Goal: Task Accomplishment & Management: Use online tool/utility

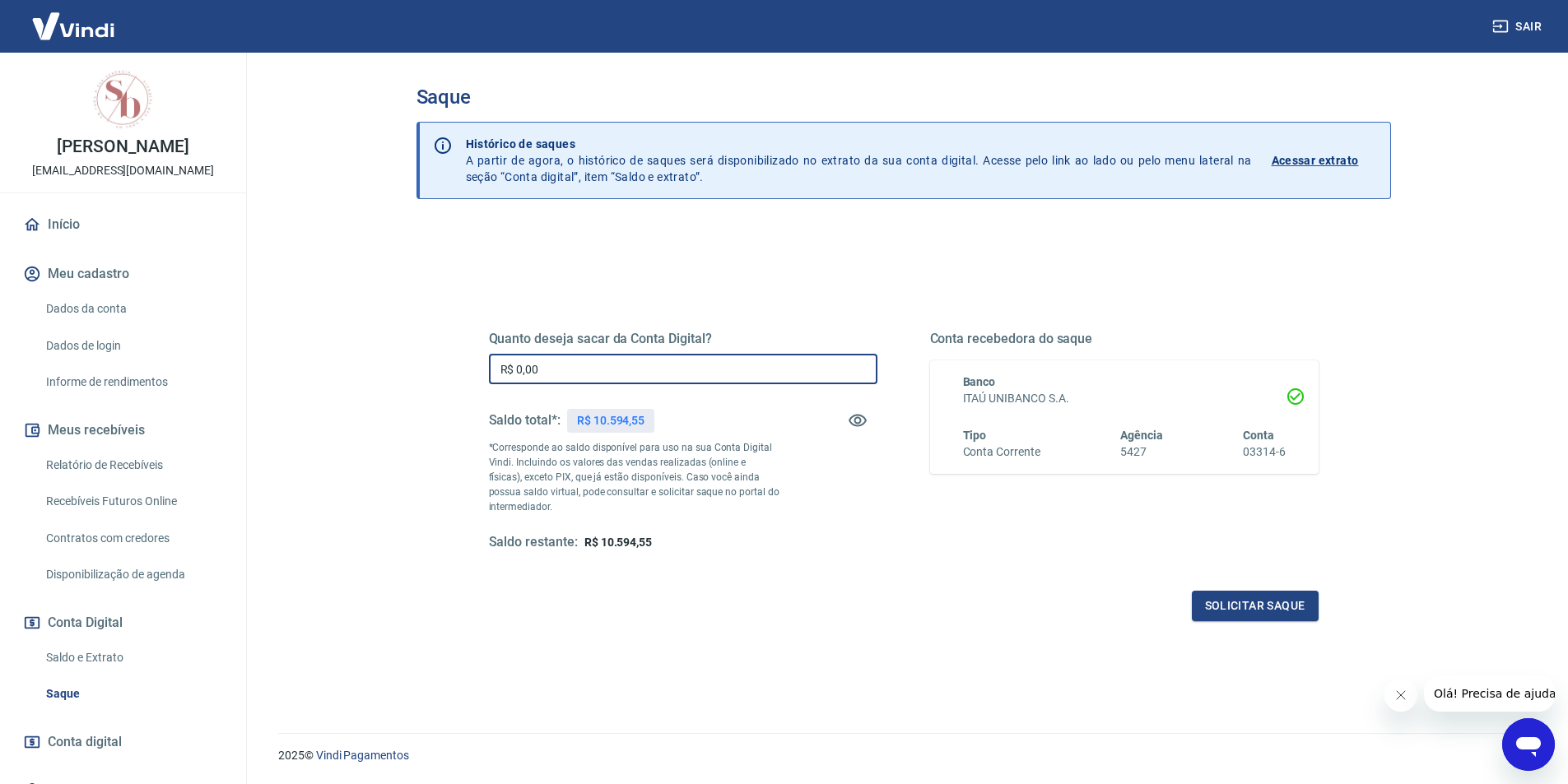
click at [647, 362] on input "R$ 0,00" at bounding box center [683, 368] width 388 height 30
type input "R$ 4.594,55"
click at [1256, 600] on button "Solicitar saque" at bounding box center [1254, 605] width 126 height 30
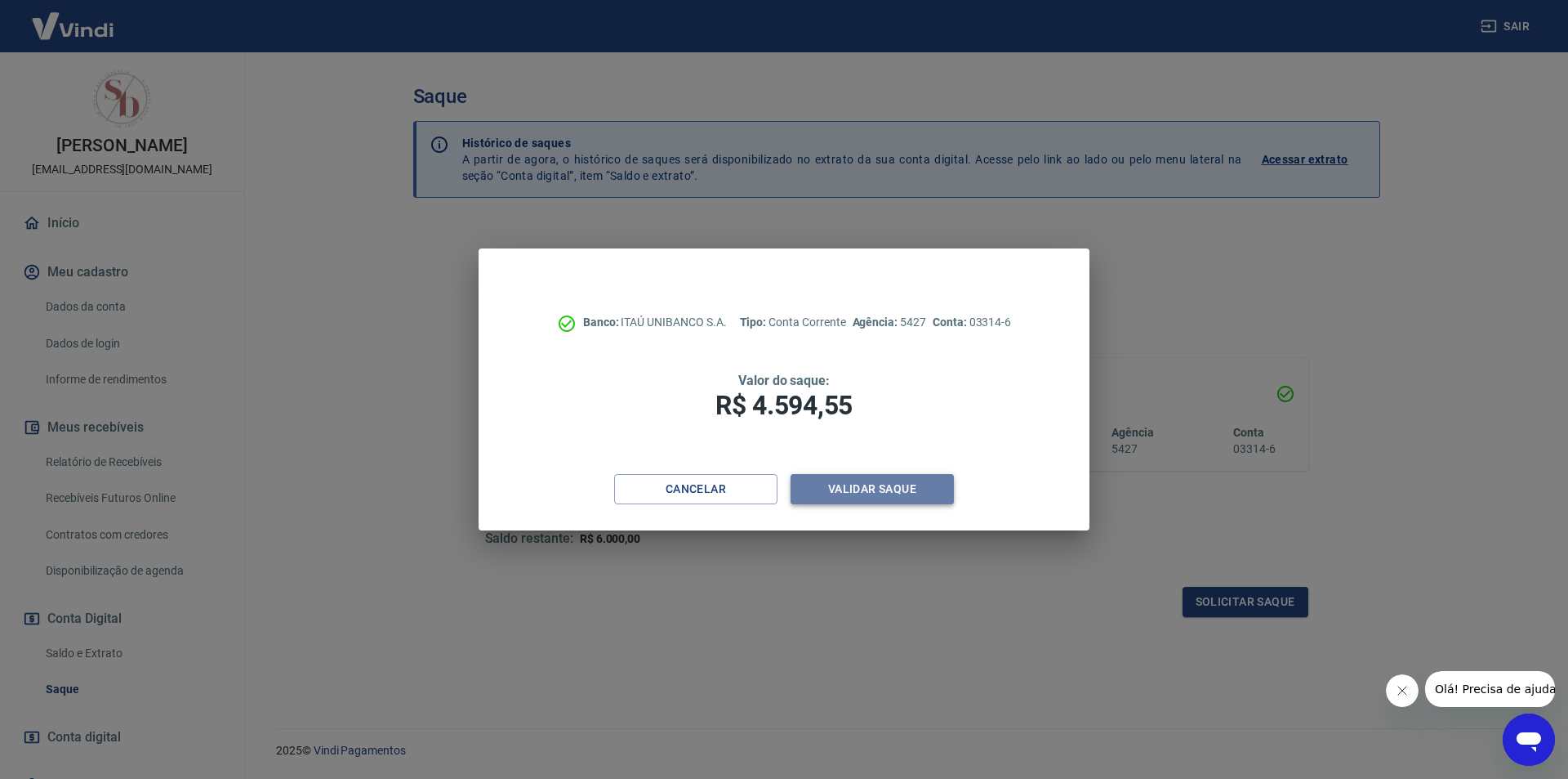
click at [883, 487] on button "Validar saque" at bounding box center [872, 488] width 163 height 30
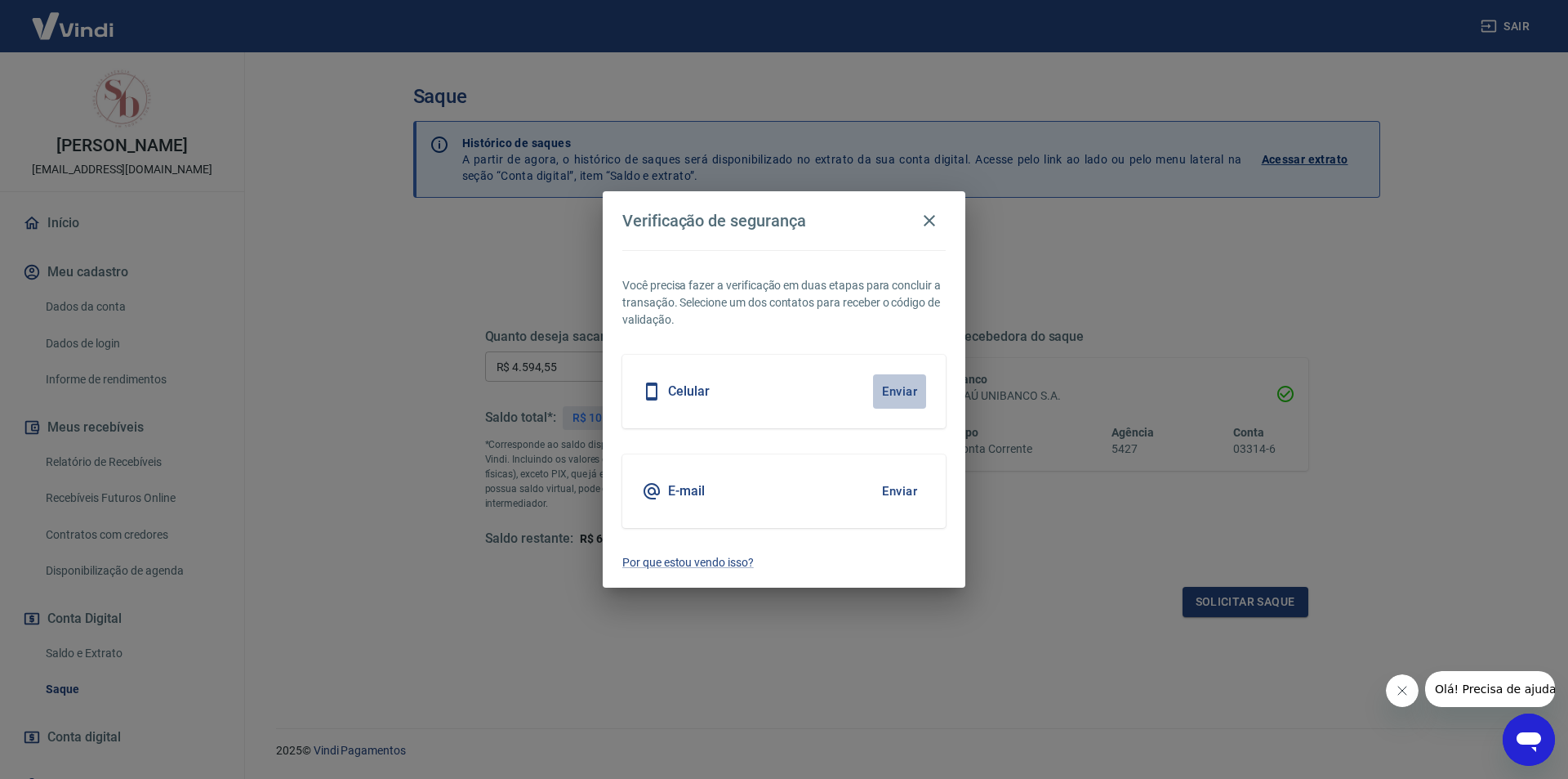
click at [895, 391] on button "Enviar" at bounding box center [899, 392] width 53 height 34
click at [895, 392] on button "Enviar" at bounding box center [899, 392] width 53 height 34
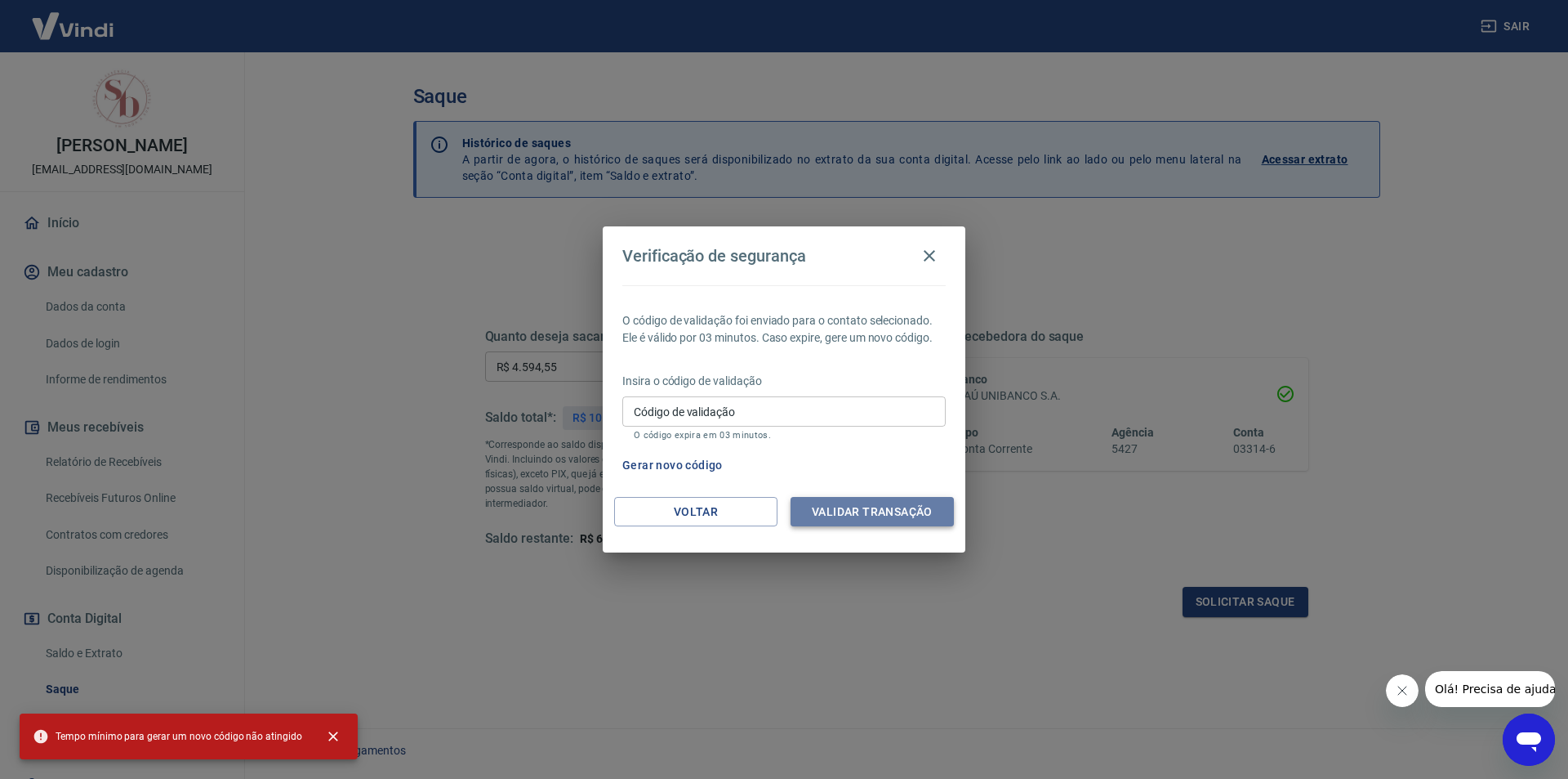
click at [875, 506] on button "Validar transação" at bounding box center [872, 511] width 163 height 30
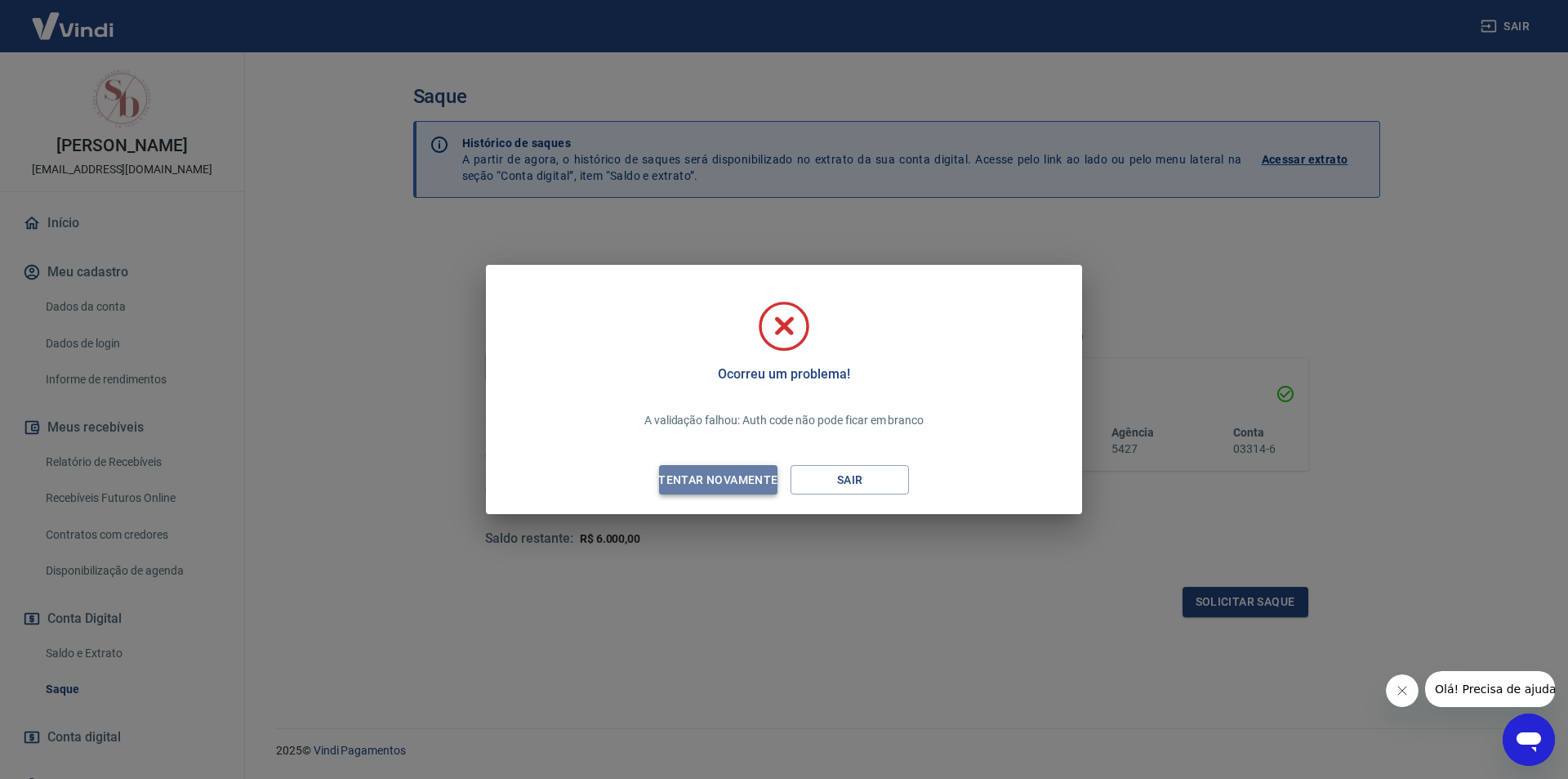
click at [752, 471] on div "Tentar novamente" at bounding box center [718, 480] width 159 height 21
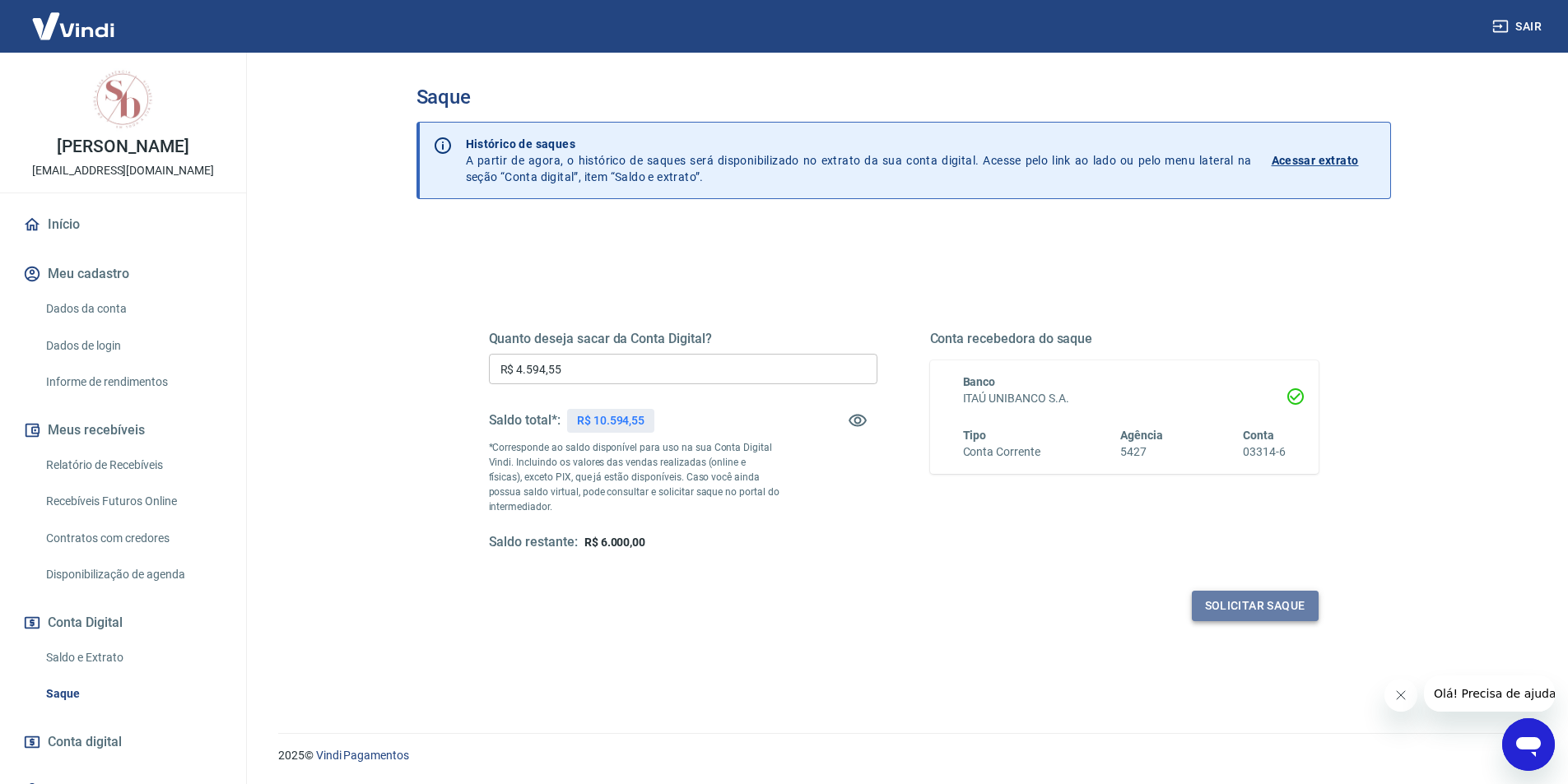
click at [1251, 610] on button "Solicitar saque" at bounding box center [1254, 605] width 126 height 30
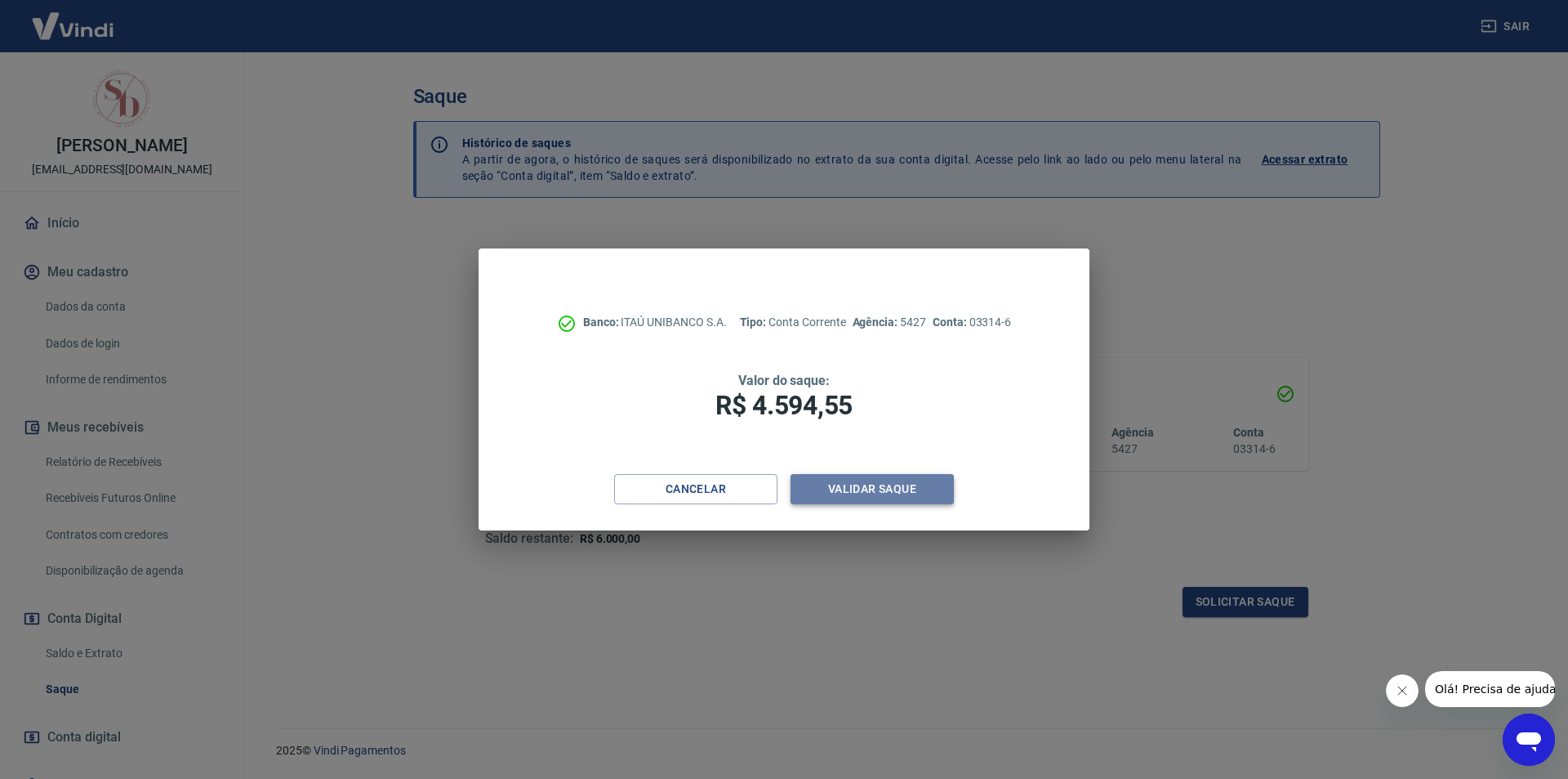
click at [898, 489] on button "Validar saque" at bounding box center [872, 488] width 163 height 30
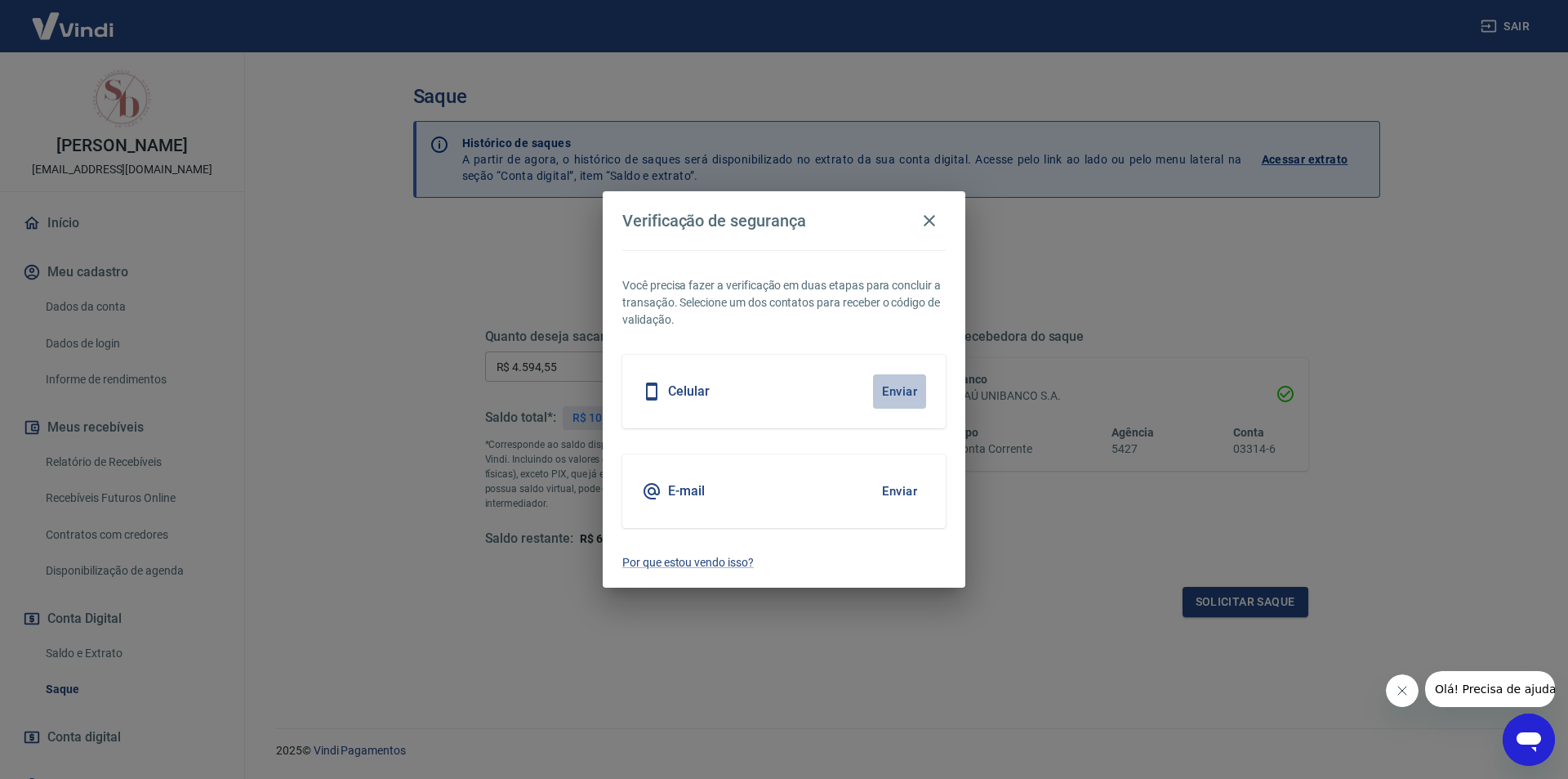
click at [899, 385] on button "Enviar" at bounding box center [899, 392] width 53 height 34
click at [898, 392] on button "Enviar" at bounding box center [899, 392] width 53 height 34
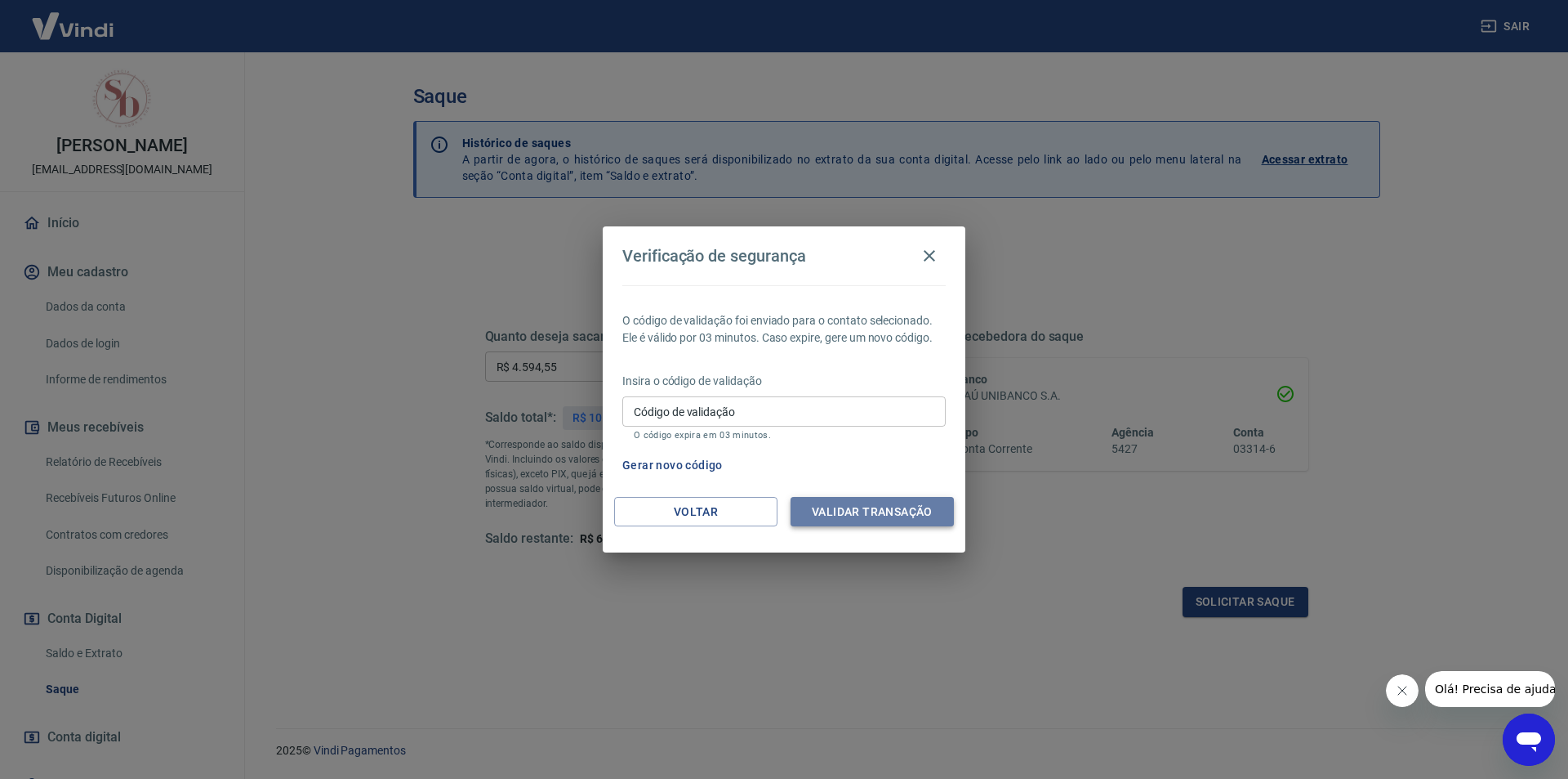
click at [865, 512] on button "Validar transação" at bounding box center [872, 511] width 163 height 30
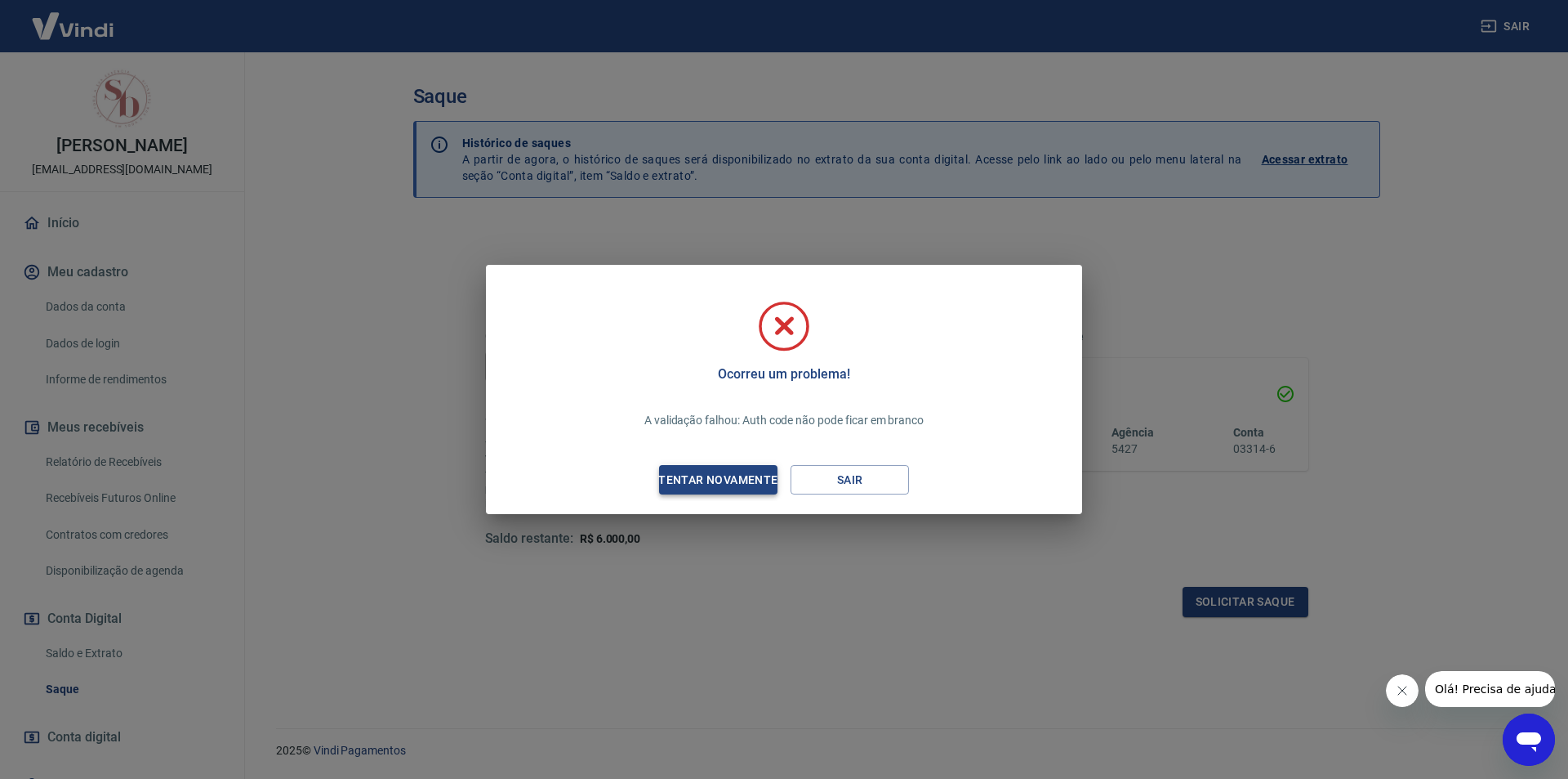
click at [731, 473] on div "Tentar novamente" at bounding box center [718, 480] width 159 height 21
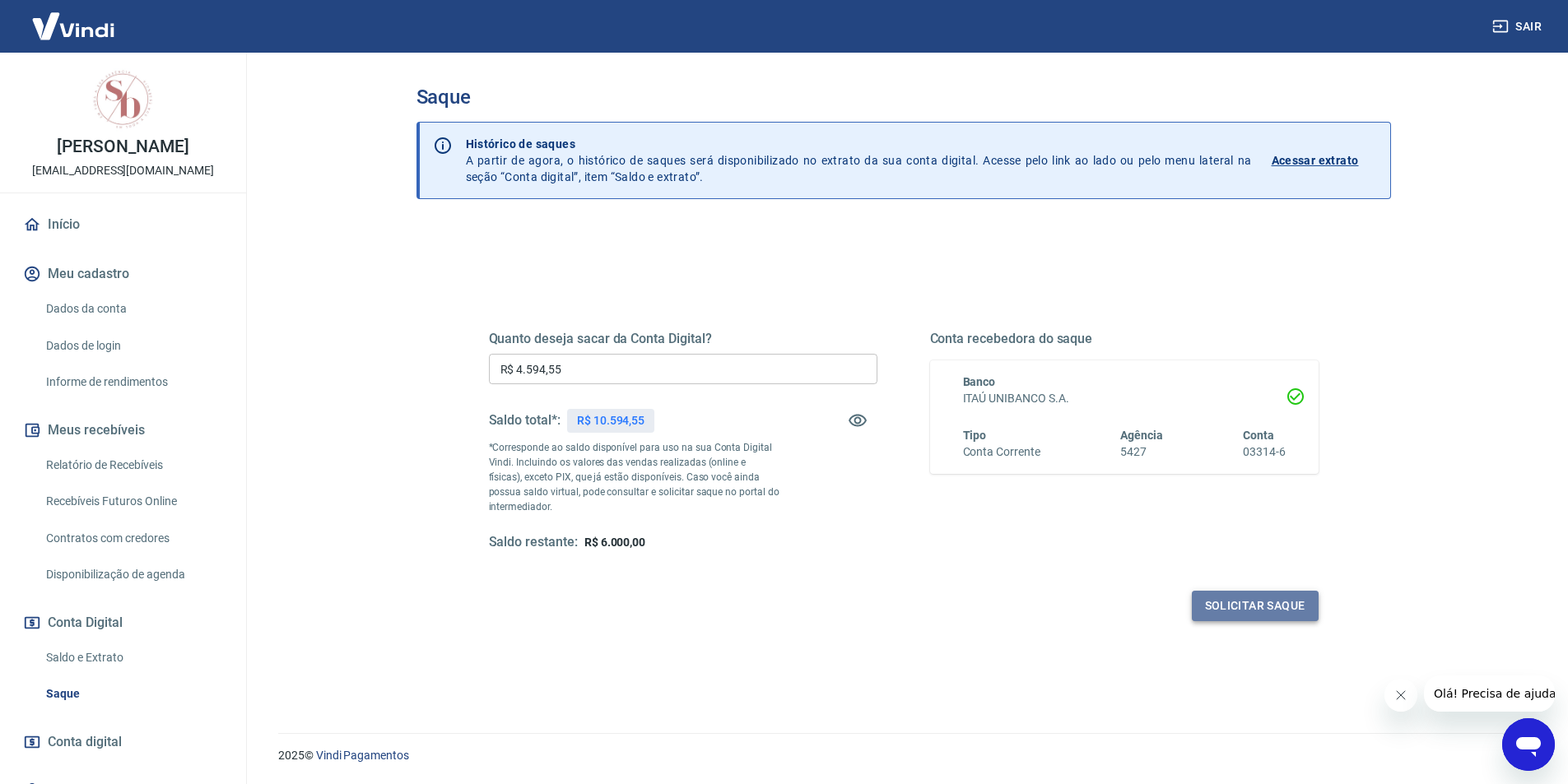
click at [1262, 595] on button "Solicitar saque" at bounding box center [1254, 605] width 126 height 30
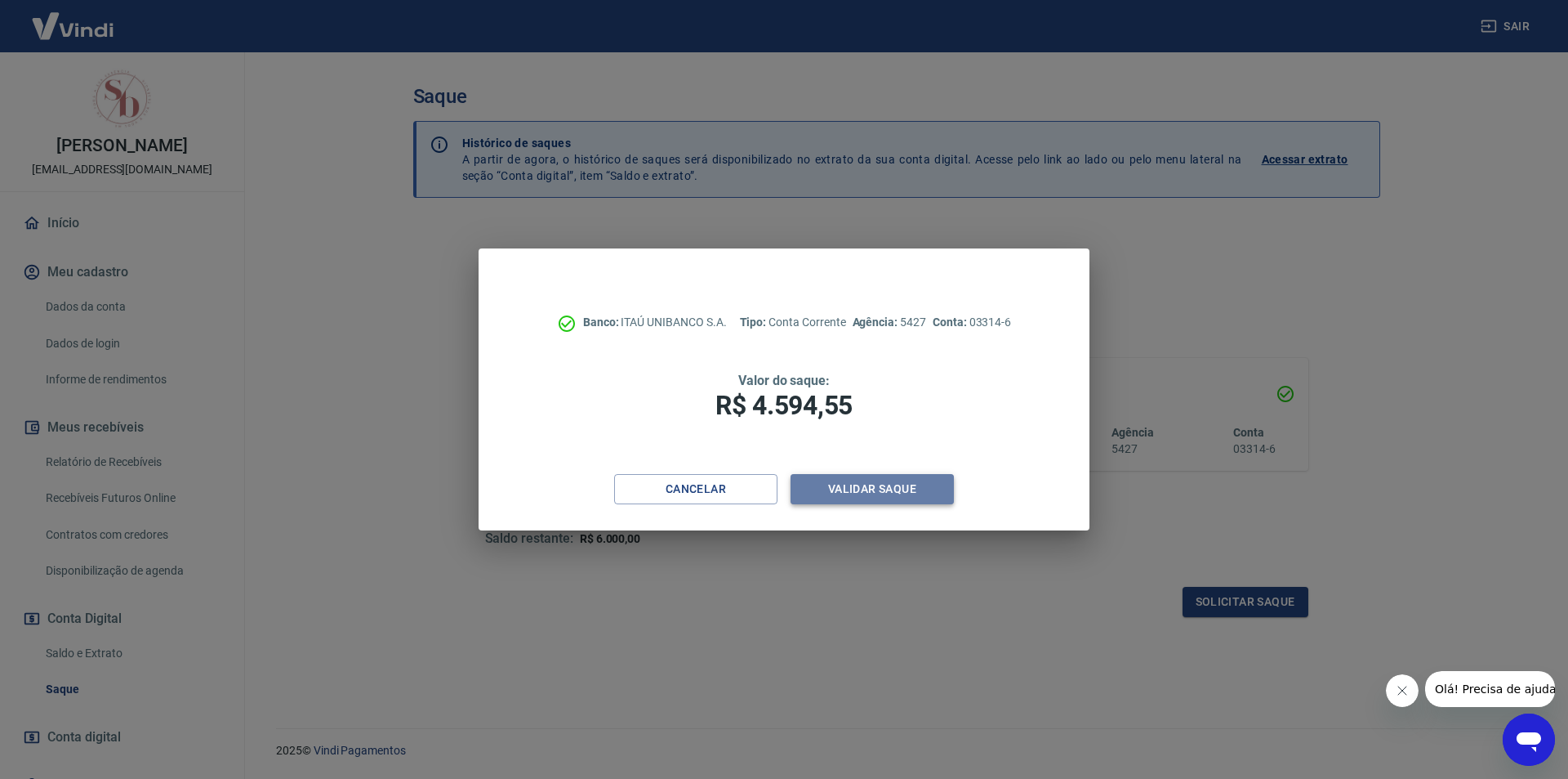
click at [908, 487] on button "Validar saque" at bounding box center [872, 488] width 163 height 30
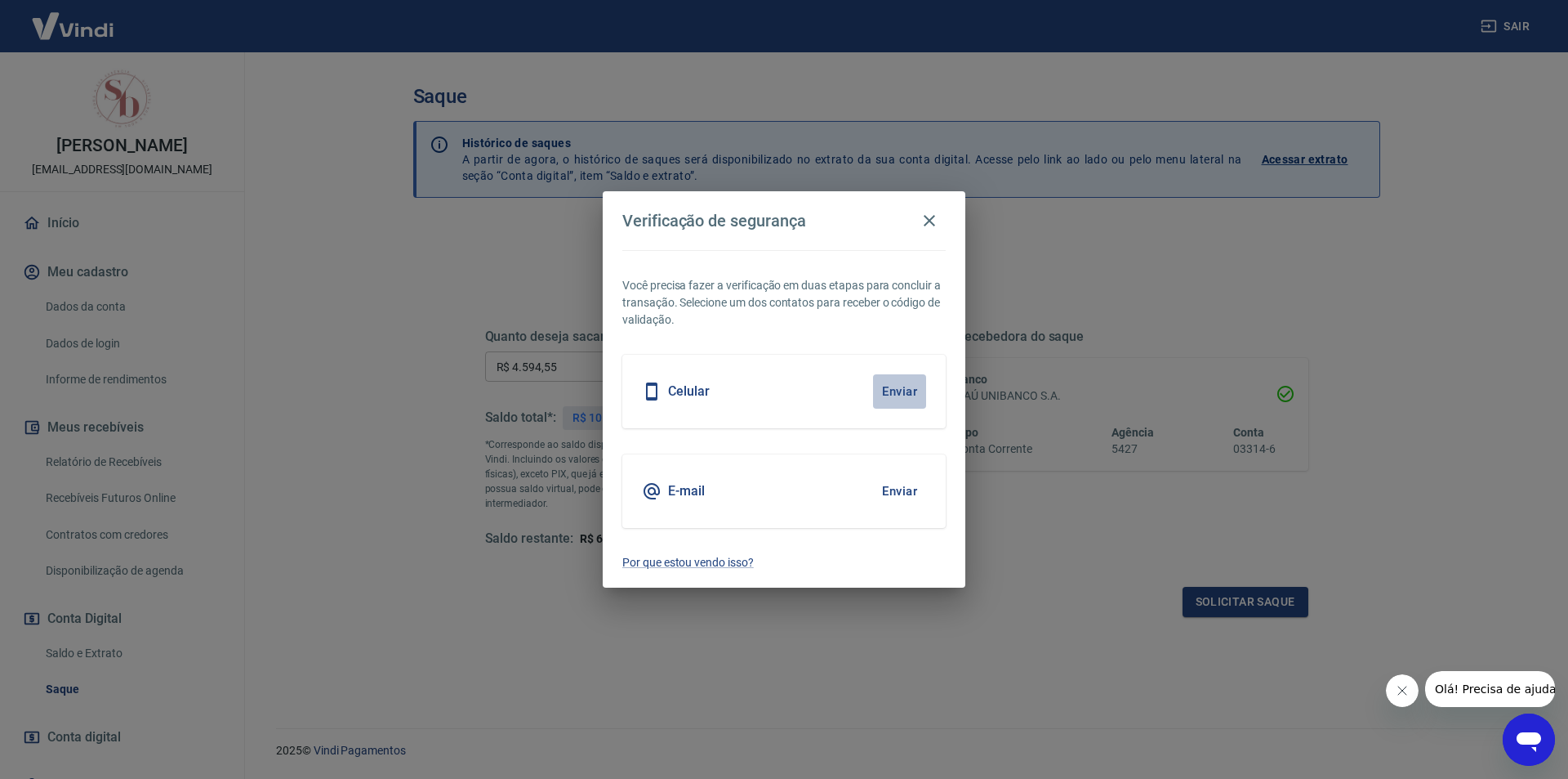
click at [909, 385] on button "Enviar" at bounding box center [899, 392] width 53 height 34
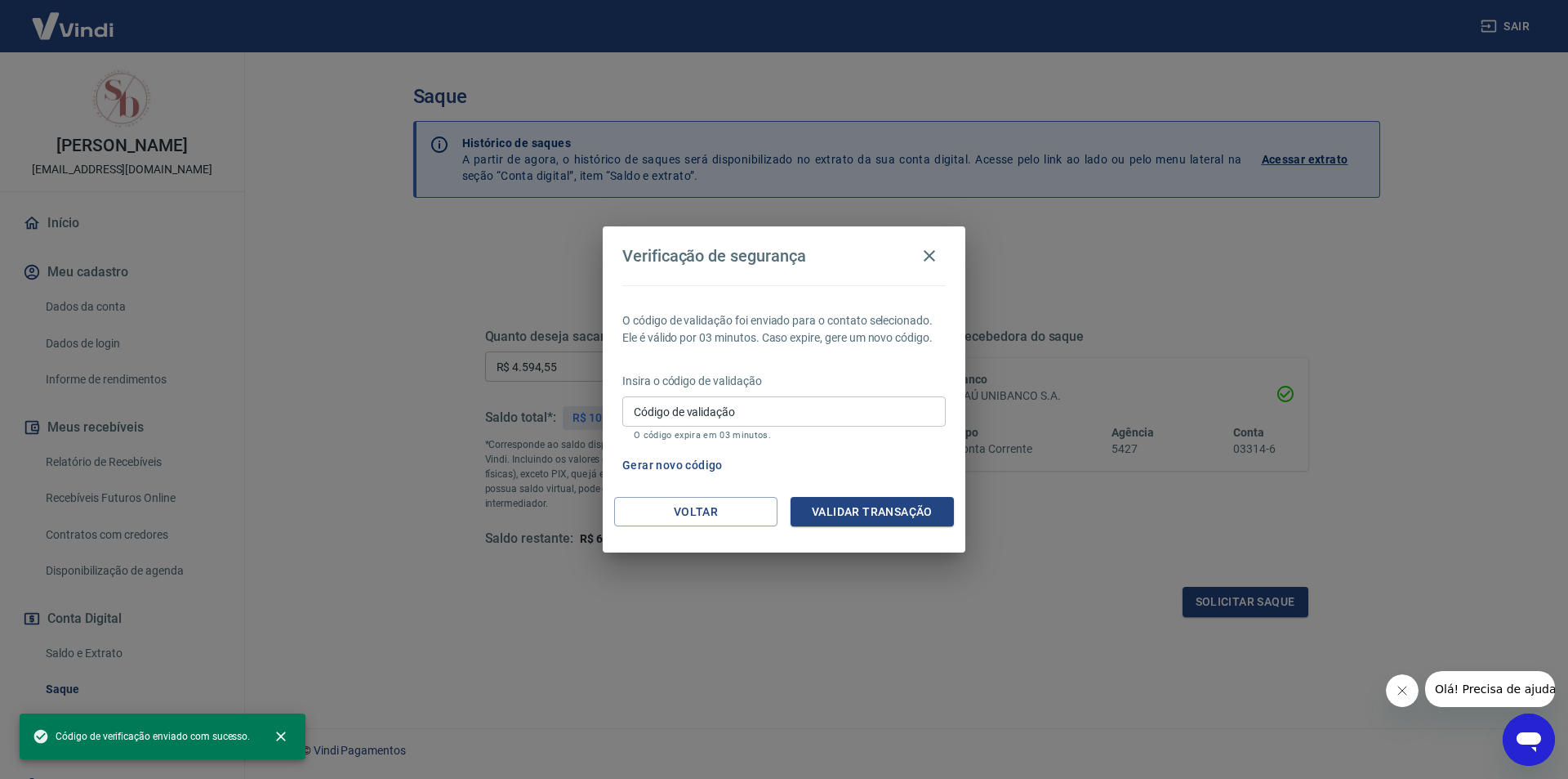
click at [903, 387] on body "Sair [PERSON_NAME] [EMAIL_ADDRESS][DOMAIN_NAME] Início Meu cadastro Dados da co…" at bounding box center [784, 389] width 1568 height 779
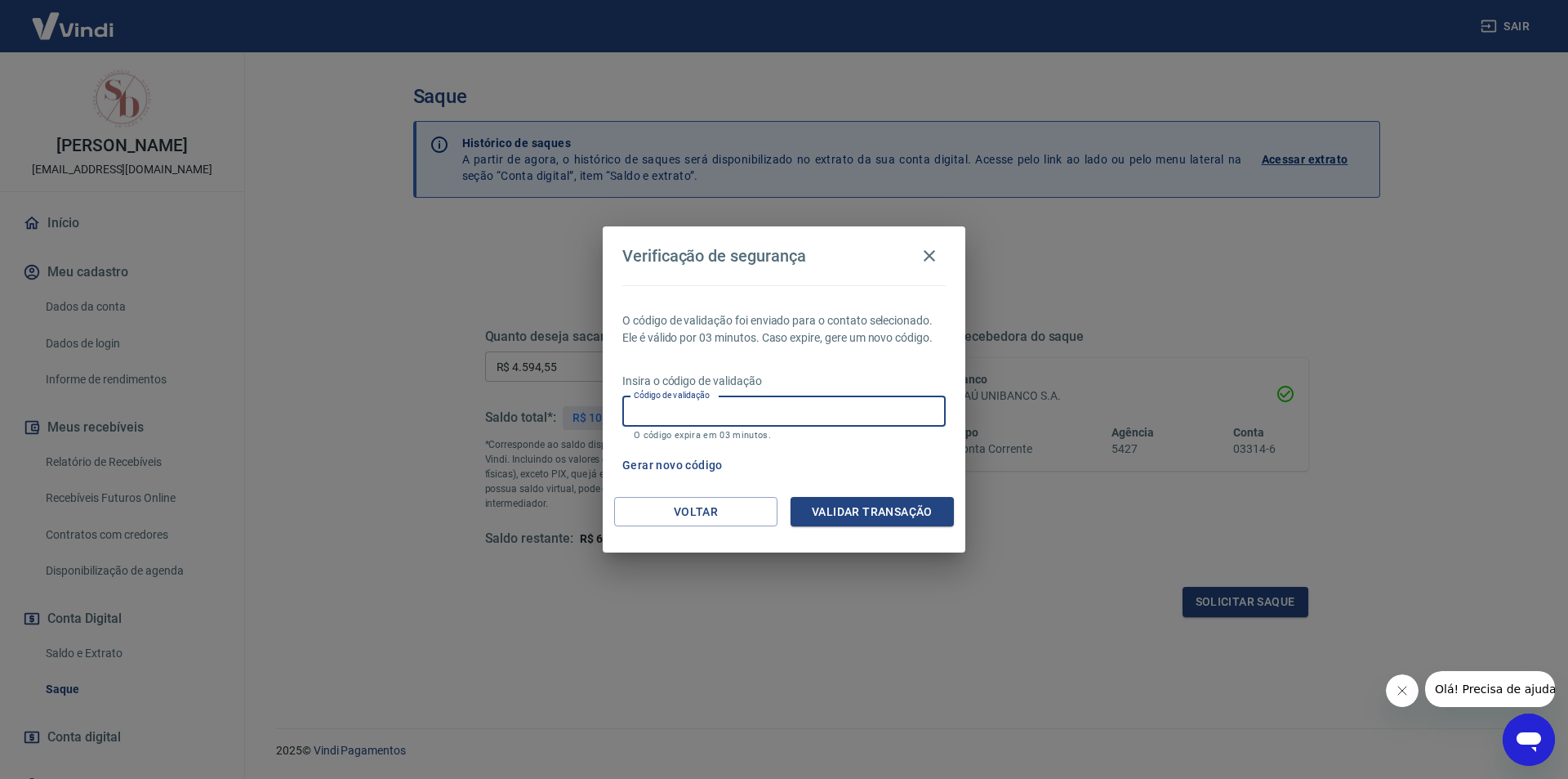
click at [844, 404] on input "Código de validação" at bounding box center [784, 411] width 323 height 30
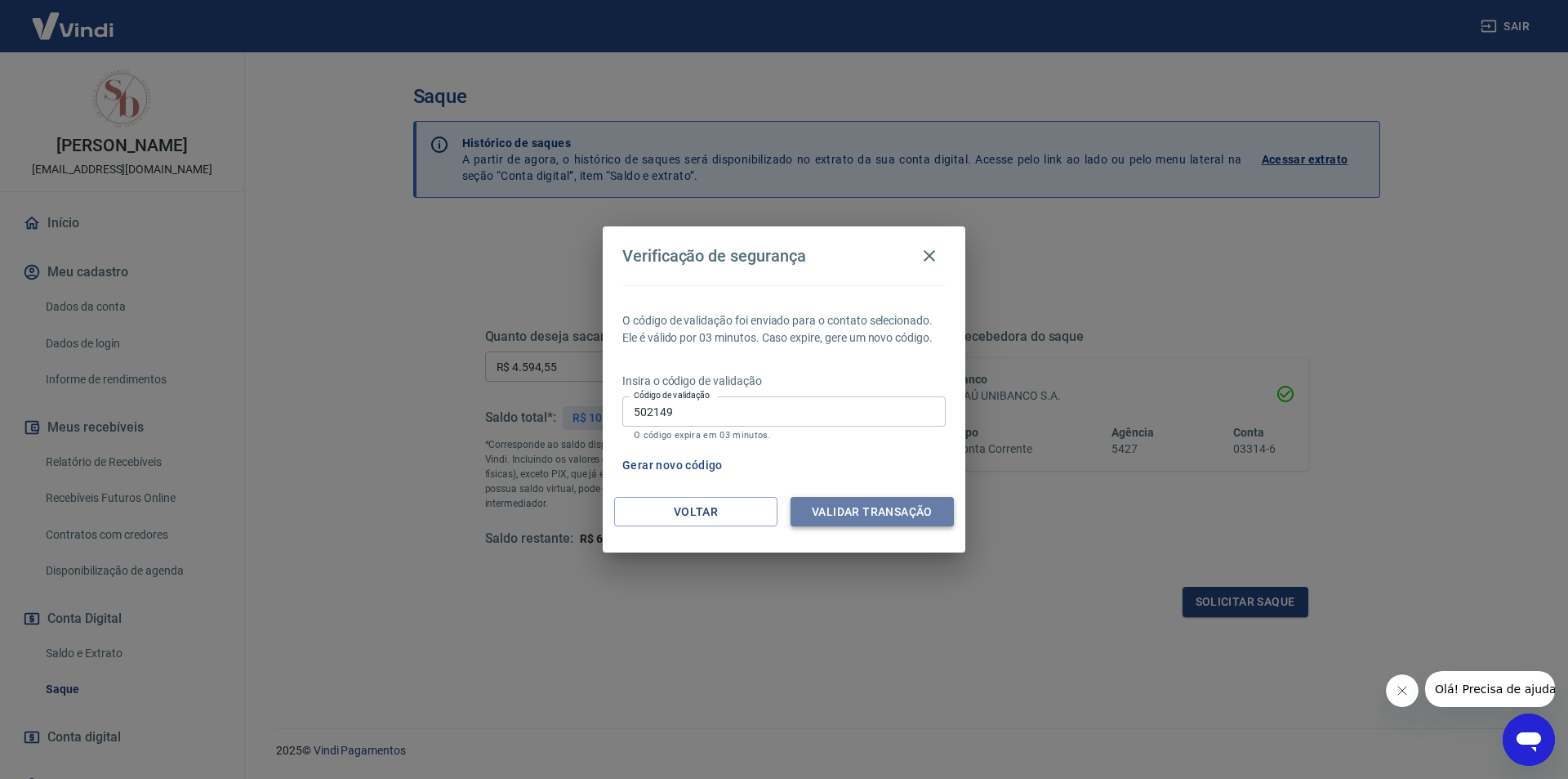
click at [845, 508] on button "Validar transação" at bounding box center [872, 511] width 163 height 30
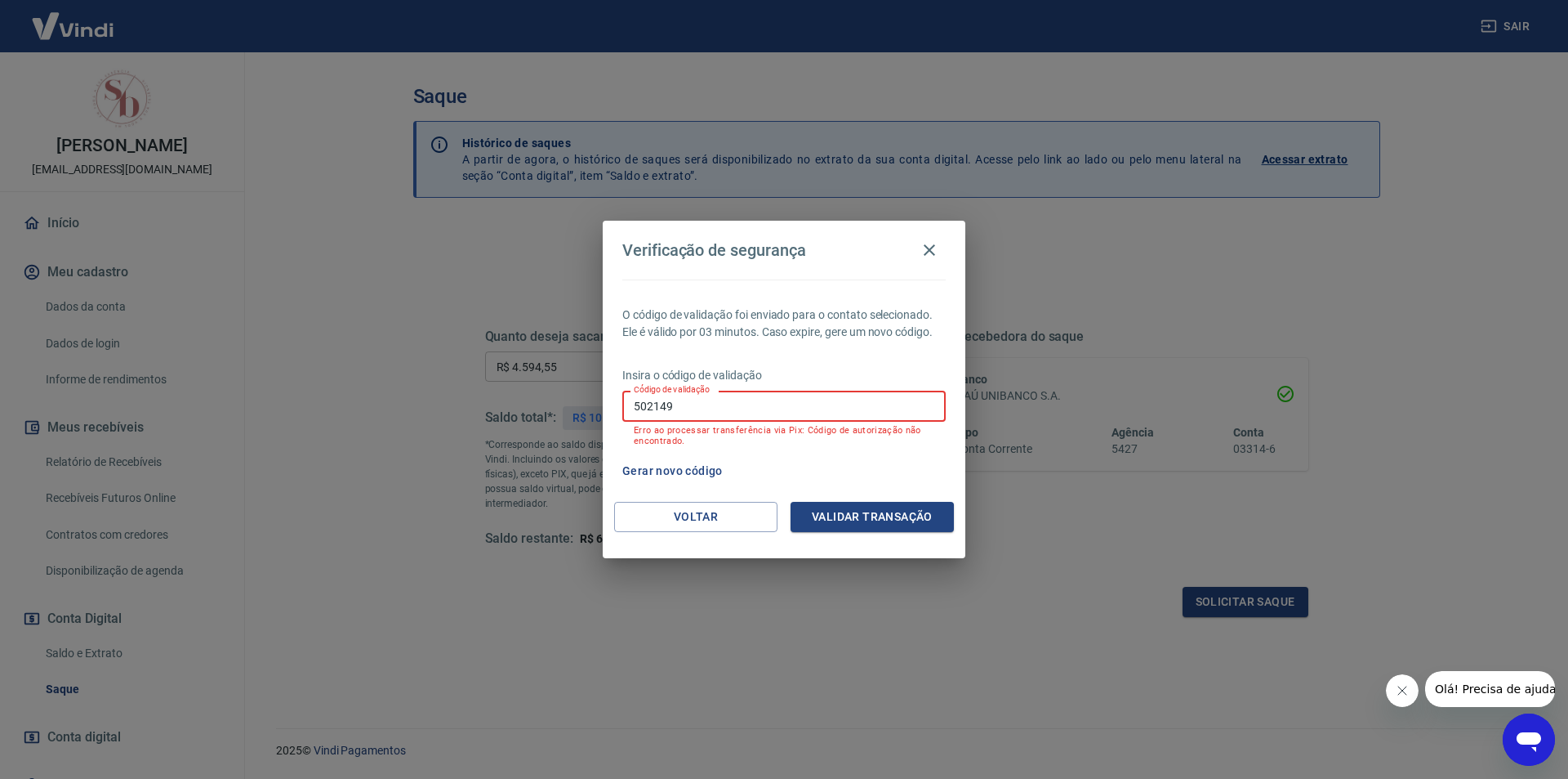
click at [723, 409] on input "502149" at bounding box center [784, 405] width 323 height 30
type input "5"
type input "377322"
drag, startPoint x: 873, startPoint y: 522, endPoint x: 872, endPoint y: 511, distance: 11.0
click at [872, 511] on button "Validar transação" at bounding box center [872, 516] width 163 height 30
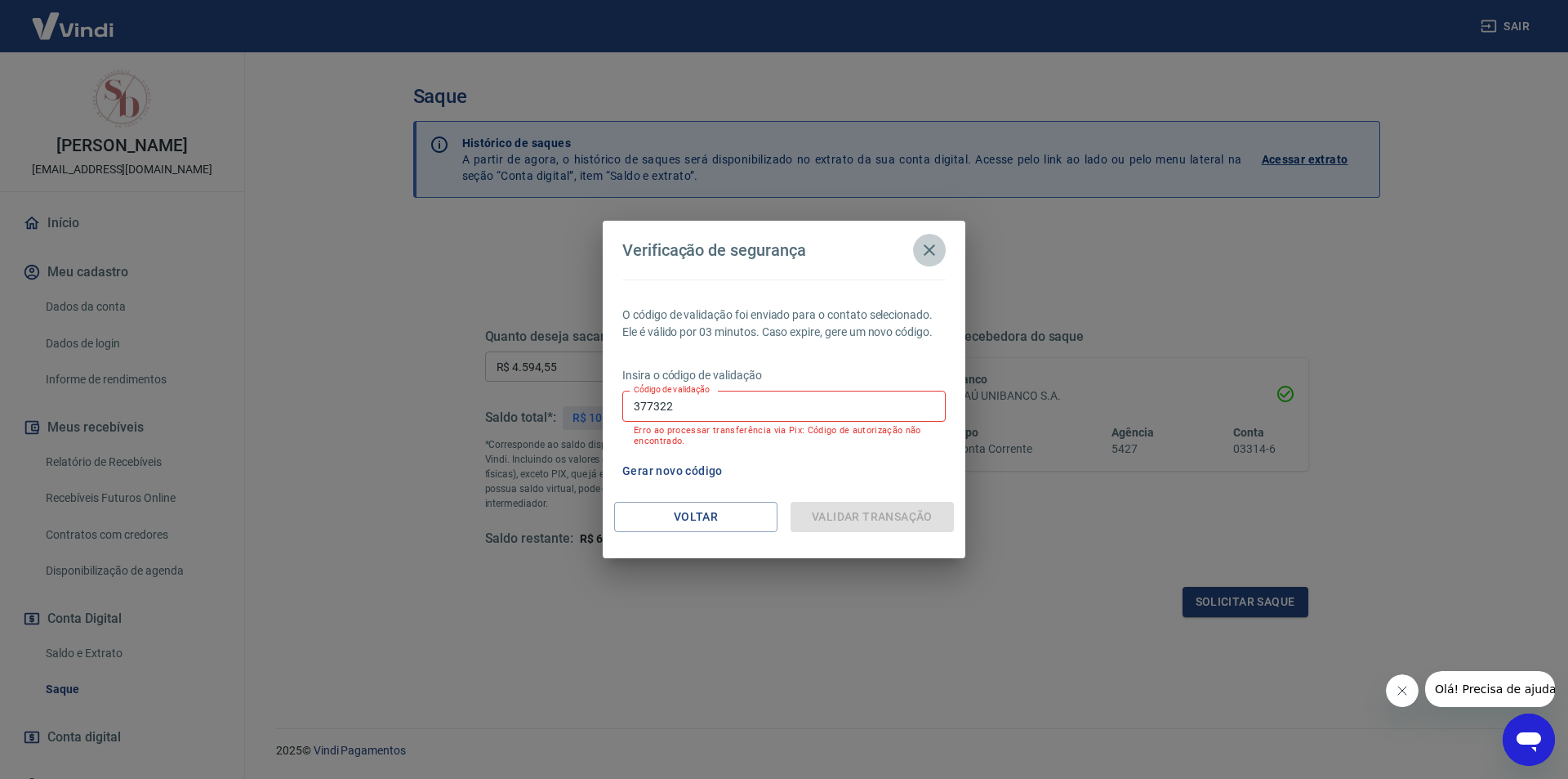
click at [922, 243] on icon "button" at bounding box center [929, 250] width 20 height 20
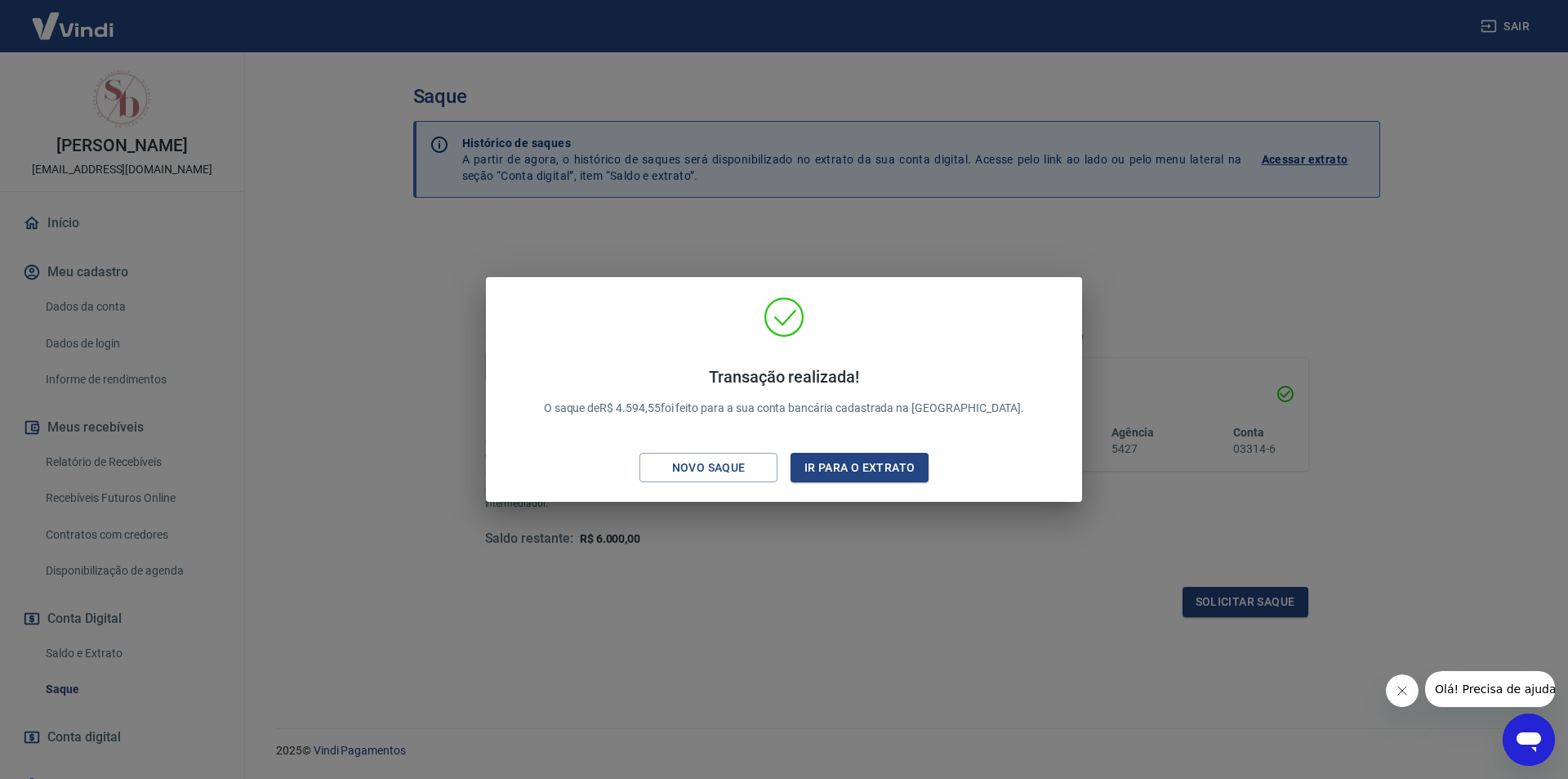
click at [1499, 29] on div "Transação realizada! O saque de R$ 4.594,55 foi feito para a sua conta bancária…" at bounding box center [784, 389] width 1568 height 779
